Goal: Task Accomplishment & Management: Use online tool/utility

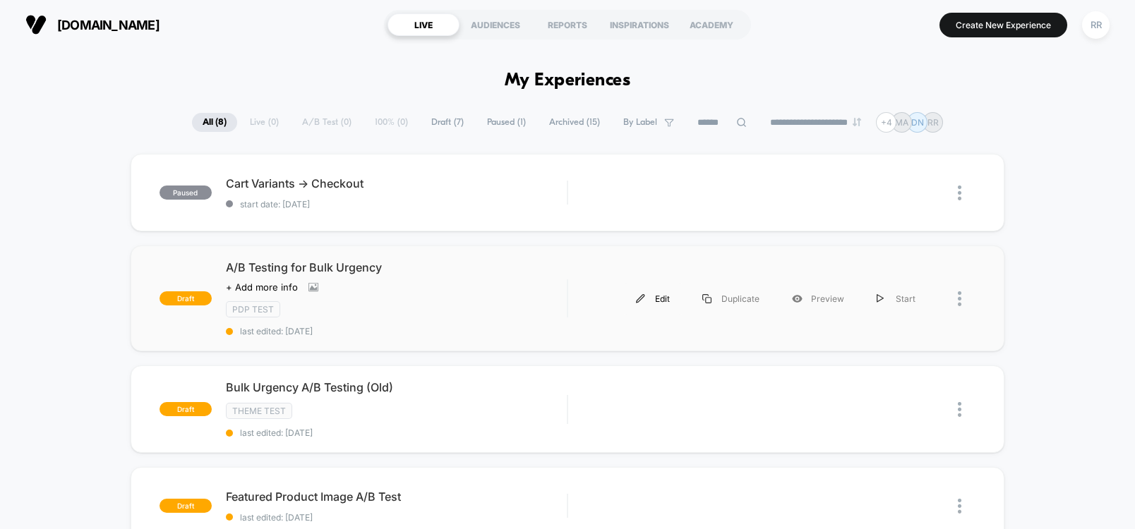
click at [660, 298] on div "Edit" at bounding box center [653, 299] width 66 height 32
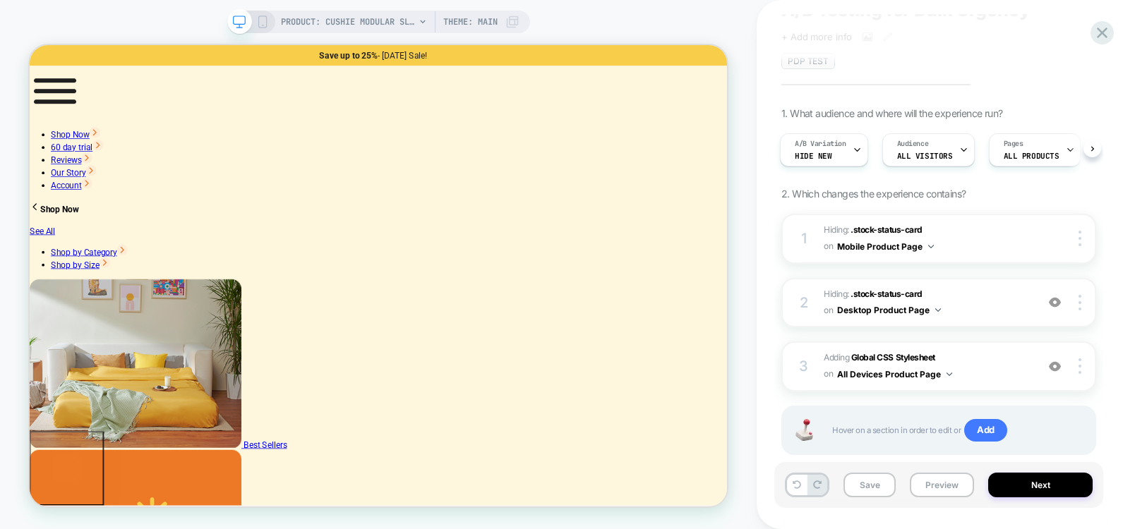
scroll to position [85, 0]
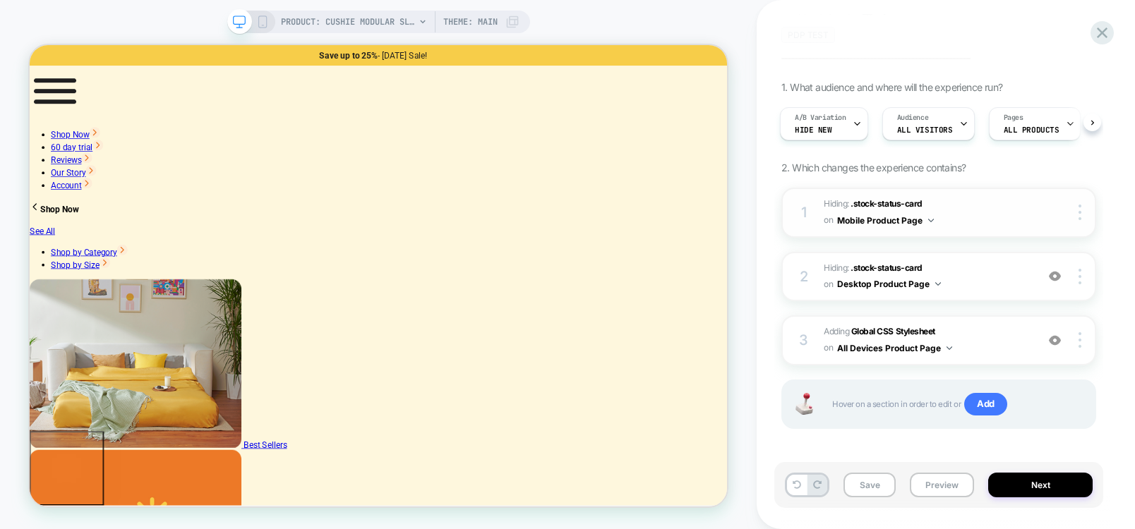
click at [0, 0] on img at bounding box center [0, 0] width 0 height 0
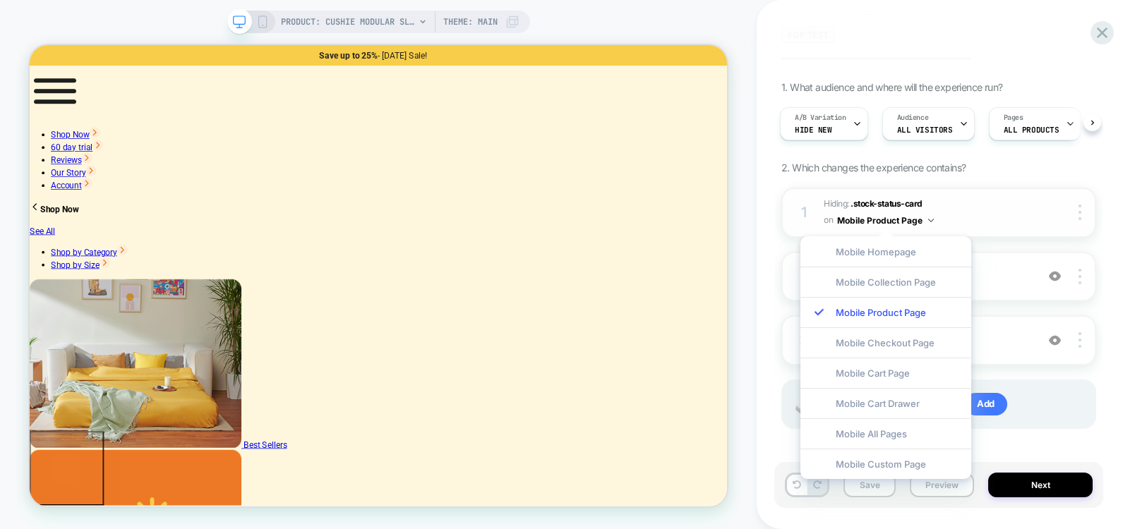
click at [0, 0] on span "Hiding : .stock-status-card .stock-status-card on Mobile Product Page" at bounding box center [0, 0] width 0 height 0
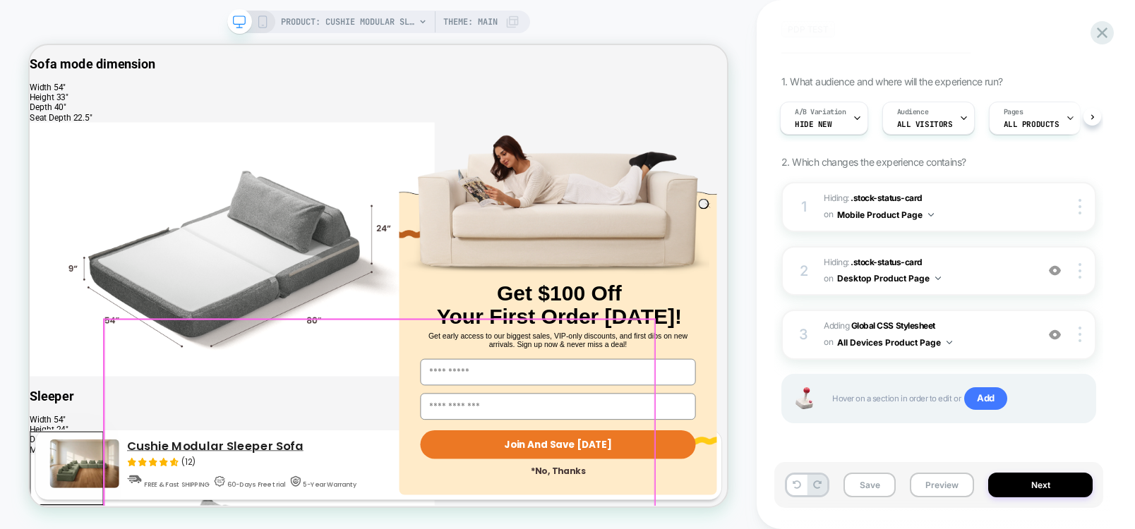
scroll to position [3302, 0]
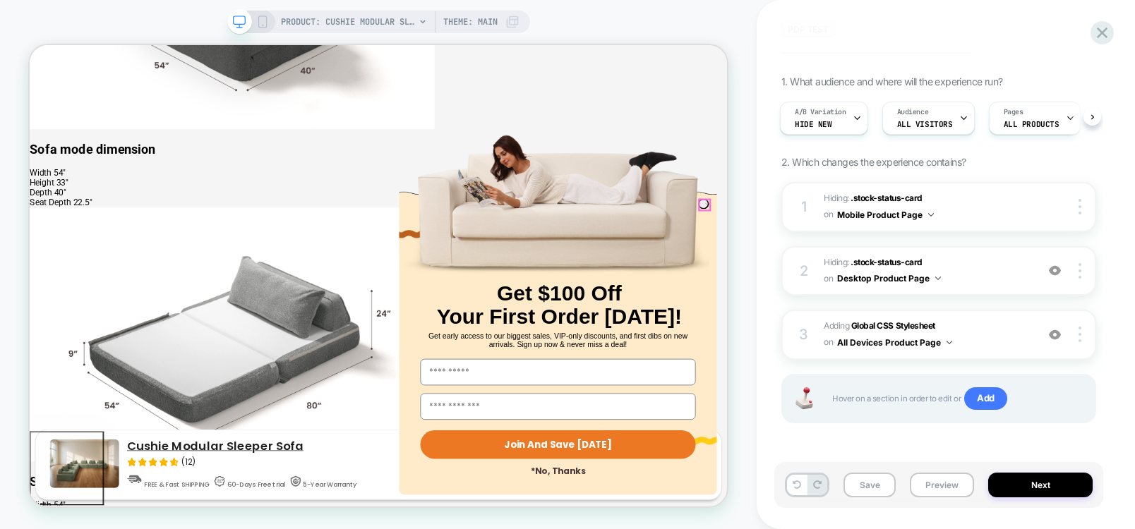
click at [927, 258] on circle "Close dialog" at bounding box center [933, 259] width 13 height 13
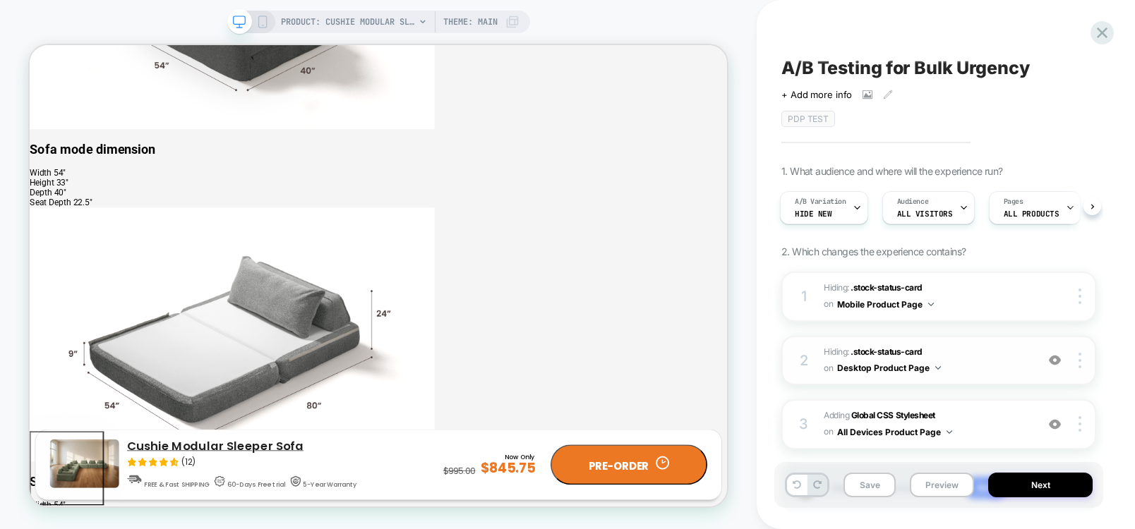
scroll to position [0, 0]
click at [0, 0] on button "Next" at bounding box center [0, 0] width 0 height 0
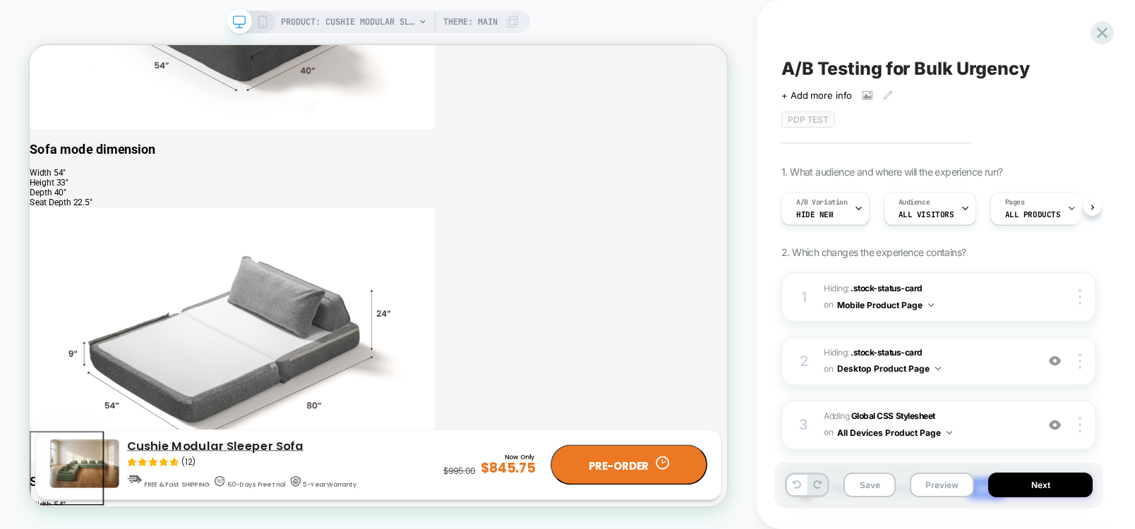
scroll to position [0, 1]
click at [1101, 30] on icon at bounding box center [1101, 32] width 19 height 19
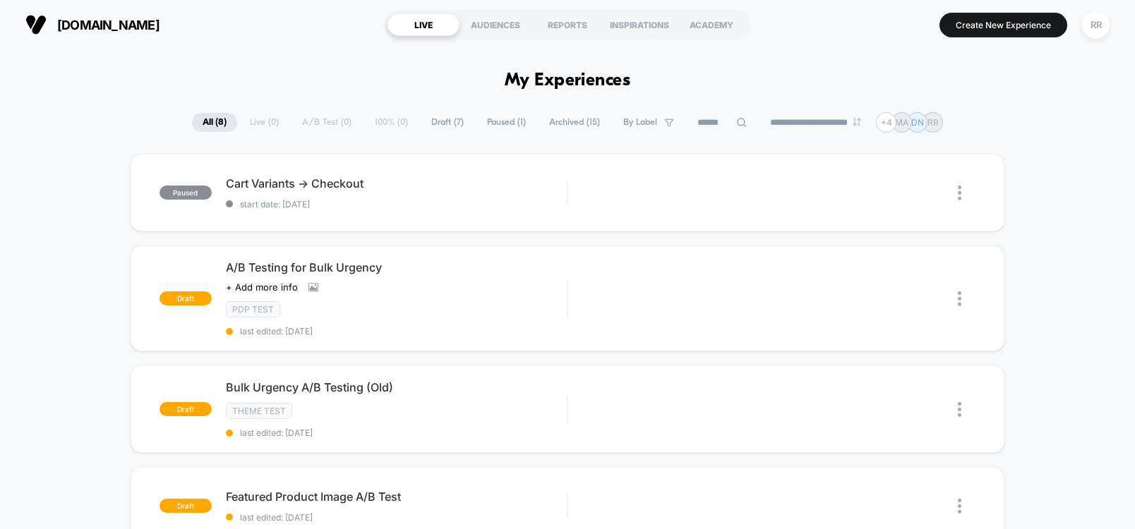
scroll to position [85, 0]
